Goal: Complete application form: Complete application form

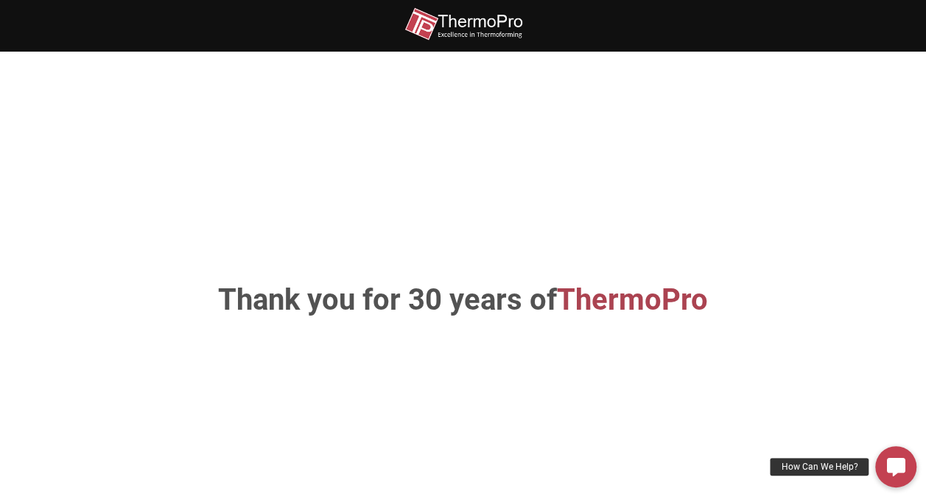
click at [467, 20] on img at bounding box center [464, 23] width 118 height 33
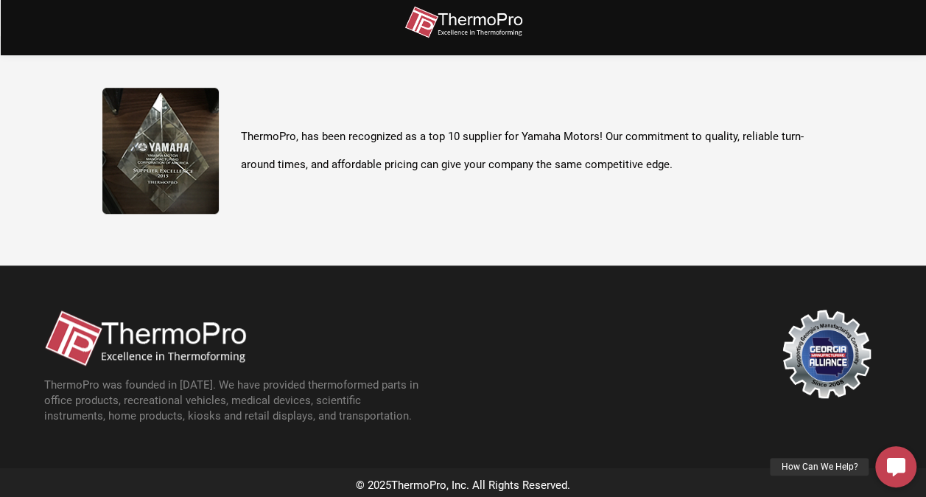
scroll to position [522, 0]
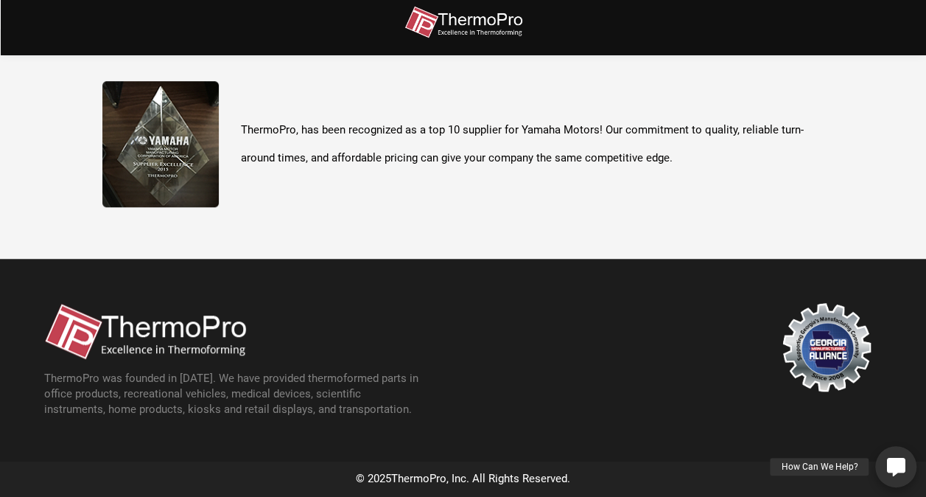
click at [897, 463] on icon at bounding box center [896, 466] width 18 height 18
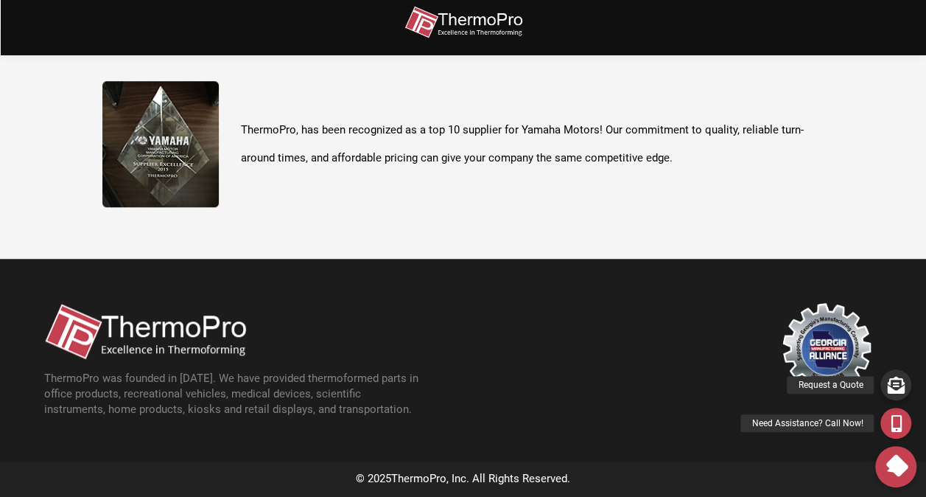
click at [898, 381] on icon at bounding box center [896, 384] width 17 height 17
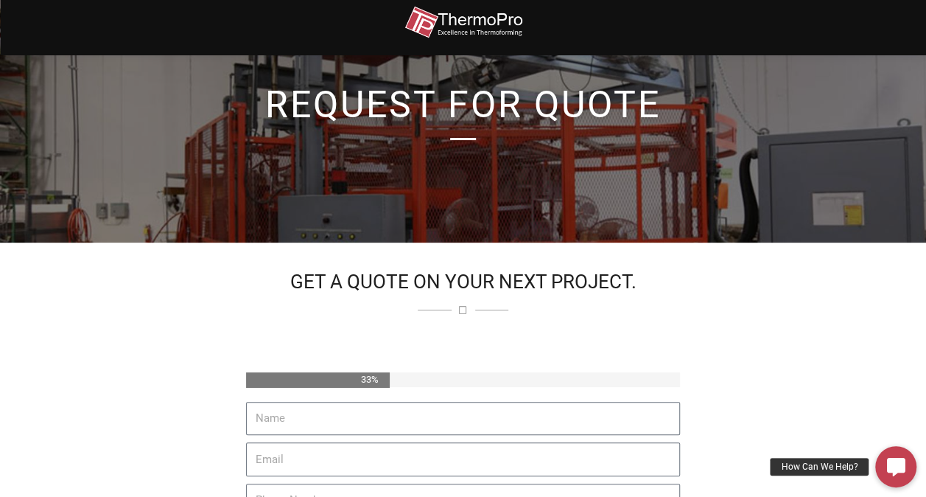
scroll to position [147, 0]
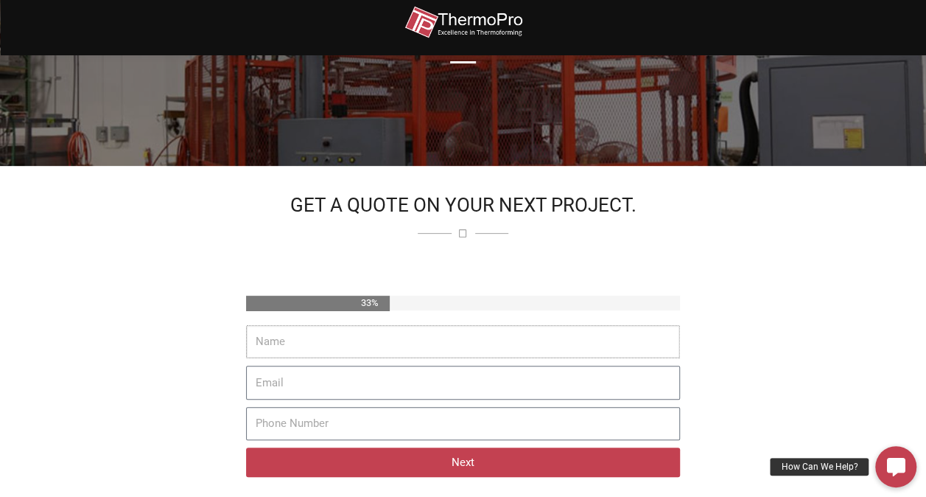
click at [410, 348] on input "Name" at bounding box center [463, 342] width 434 height 34
type input "Diego Viñas"
click at [363, 388] on input "Email" at bounding box center [463, 383] width 434 height 34
type input "diego.vinas@esgroup.com"
click at [332, 417] on input "Phone Number" at bounding box center [463, 424] width 434 height 34
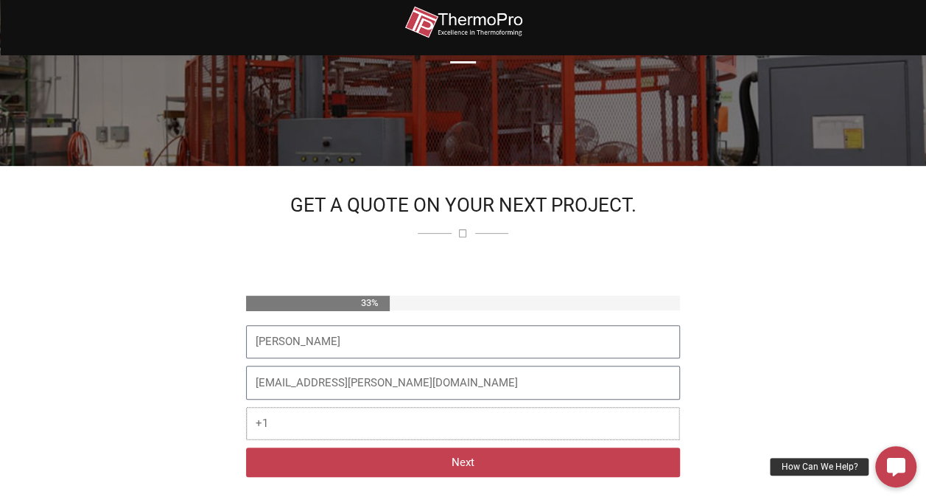
type input "+"
click at [297, 420] on input "470" at bounding box center [463, 424] width 434 height 34
type input "4706372952"
click at [424, 466] on button "Next" at bounding box center [463, 461] width 434 height 29
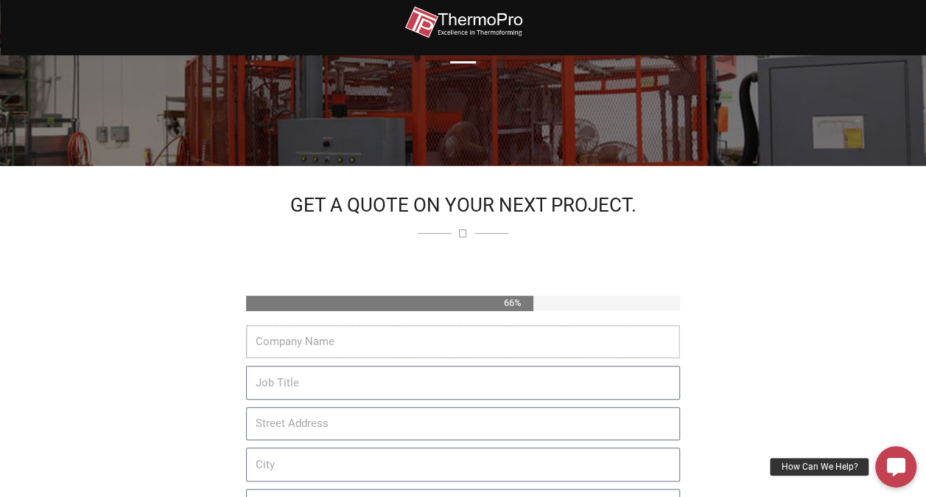
click at [388, 349] on input "Company Name" at bounding box center [463, 342] width 434 height 34
type input "MTI BATHS"
click at [363, 375] on input "Job Title" at bounding box center [463, 383] width 434 height 34
type input "Procurement Director"
drag, startPoint x: 304, startPoint y: 382, endPoint x: 312, endPoint y: 422, distance: 40.8
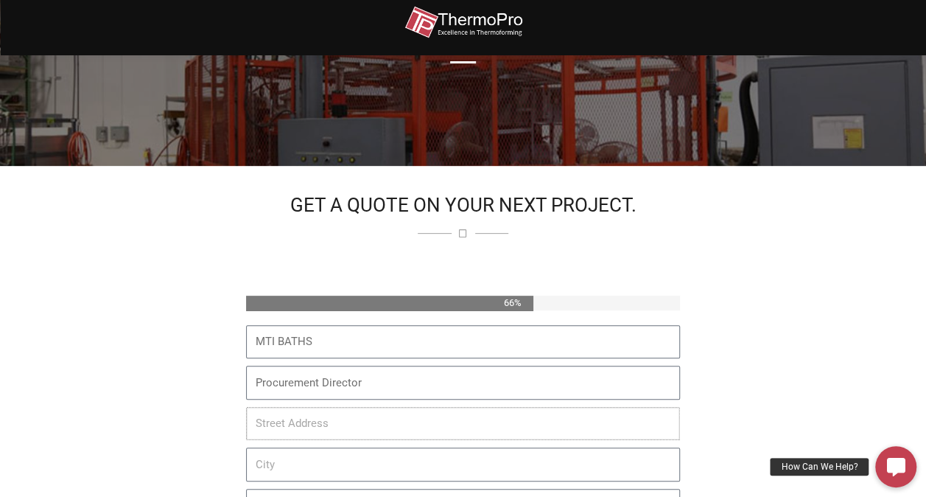
click at [312, 422] on input "Street Address" at bounding box center [463, 424] width 434 height 34
click at [326, 427] on input "Street Address" at bounding box center [463, 424] width 434 height 34
paste input "670 N Price Rd, Sugar Hill, GA 30518"
type input "670 N Price Rd, Sugar Hill, GA 30518"
click at [315, 456] on input "City" at bounding box center [463, 464] width 434 height 34
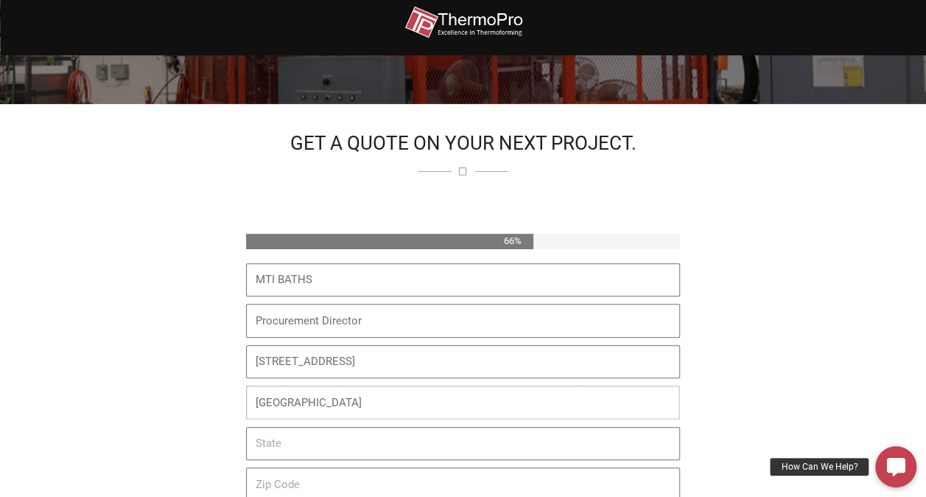
scroll to position [295, 0]
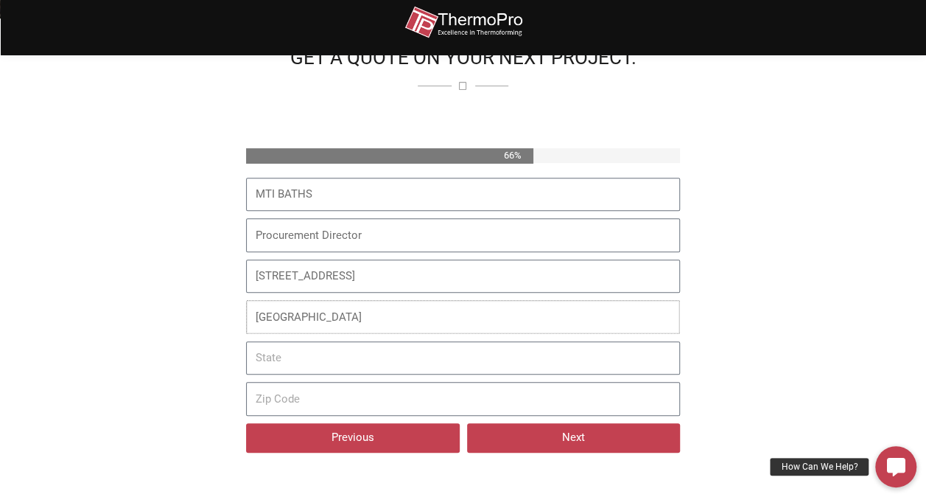
type input "Atlanta"
click at [296, 356] on input "State" at bounding box center [463, 358] width 434 height 34
type input "Georgia"
click at [292, 392] on input "Zip Code" at bounding box center [463, 399] width 434 height 34
type input "30518"
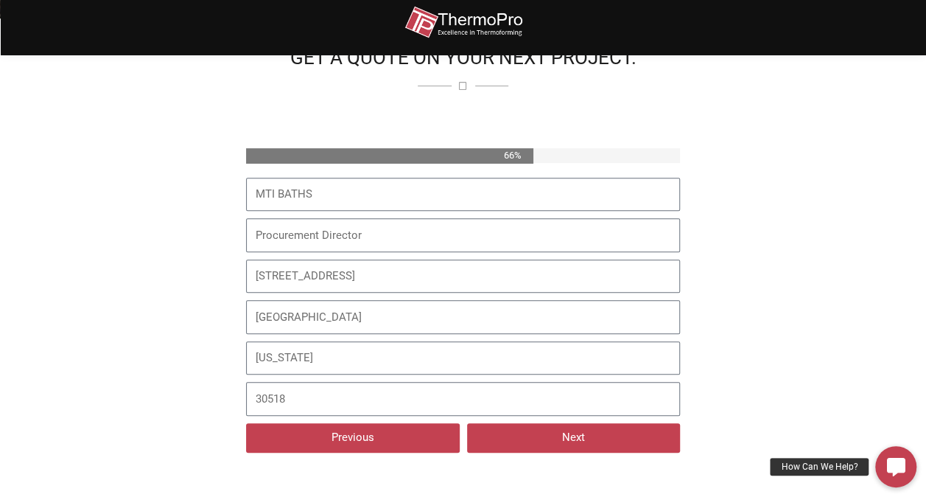
click at [566, 432] on button "Next" at bounding box center [573, 437] width 213 height 29
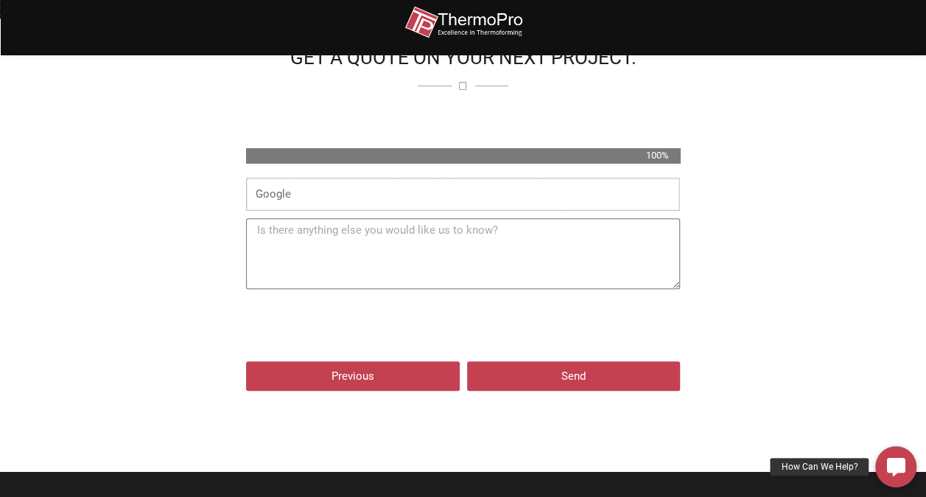
type input "Google"
click at [331, 228] on textarea "Additional Notes" at bounding box center [463, 253] width 434 height 71
click at [301, 260] on textarea "Additional Notes" at bounding box center [463, 253] width 434 height 71
paste textarea "of thermoform acrylic moulds for shower bases"
drag, startPoint x: 267, startPoint y: 228, endPoint x: 248, endPoint y: 228, distance: 18.4
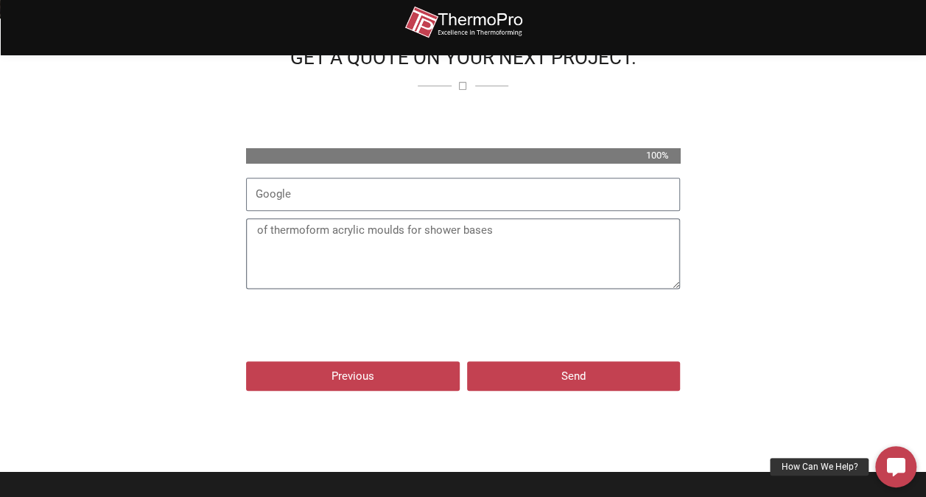
click at [248, 228] on textarea "of thermoform acrylic moulds for shower bases" at bounding box center [463, 253] width 434 height 71
drag, startPoint x: 287, startPoint y: 249, endPoint x: 254, endPoint y: 227, distance: 40.5
click at [254, 227] on textarea "We want to know wether you manufactor a thermoform acrylic moulds for shower ba…" at bounding box center [463, 253] width 434 height 71
click at [291, 245] on textarea "We want to know wether you manufactor a thermoform acrylic moulds for shower ba…" at bounding box center [463, 253] width 434 height 71
drag, startPoint x: 299, startPoint y: 248, endPoint x: 258, endPoint y: 234, distance: 43.6
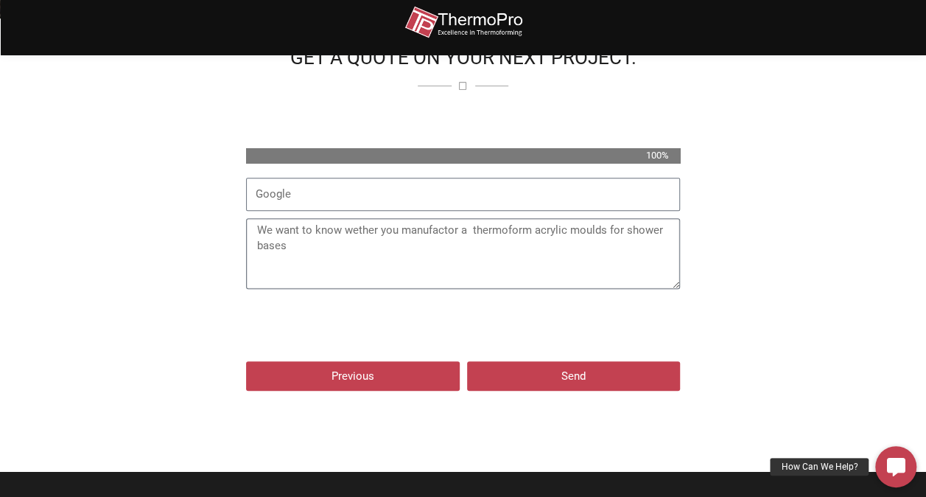
click at [258, 234] on textarea "We want to know wether you manufactor a thermoform acrylic moulds for shower ba…" at bounding box center [463, 253] width 434 height 71
drag, startPoint x: 271, startPoint y: 232, endPoint x: 249, endPoint y: 228, distance: 22.4
click at [249, 228] on textarea "We want to know wether you manufactor a thermoform acrylic moulds for shower ba…" at bounding box center [463, 253] width 434 height 71
drag, startPoint x: 303, startPoint y: 250, endPoint x: 251, endPoint y: 231, distance: 55.5
click at [248, 234] on textarea "I want to know wether you manufactor a thermoform acrylic moulds for shower bas…" at bounding box center [463, 253] width 434 height 71
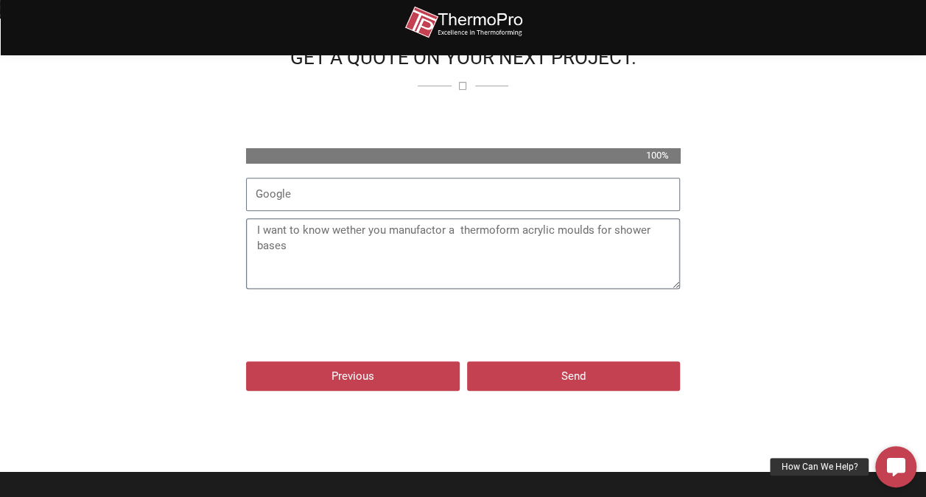
paste textarea "ould like to know whether you manufacture thermoformed acrylic mo"
type textarea "I would like to know whether you manufacture thermoformed acrylic molds for sho…"
click at [598, 378] on span "Send" at bounding box center [574, 376] width 178 height 11
